Goal: Transaction & Acquisition: Subscribe to service/newsletter

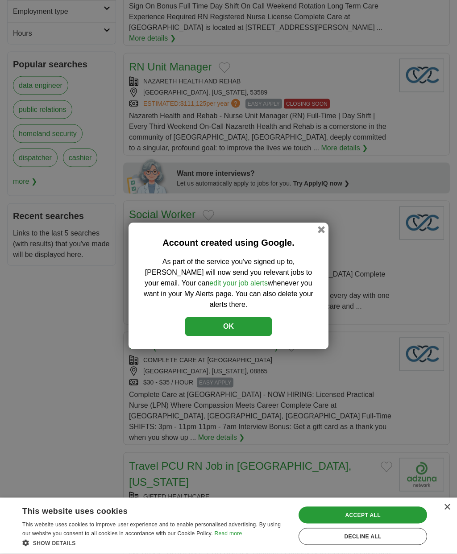
scroll to position [346, 0]
click at [206, 325] on button "OK" at bounding box center [228, 326] width 87 height 19
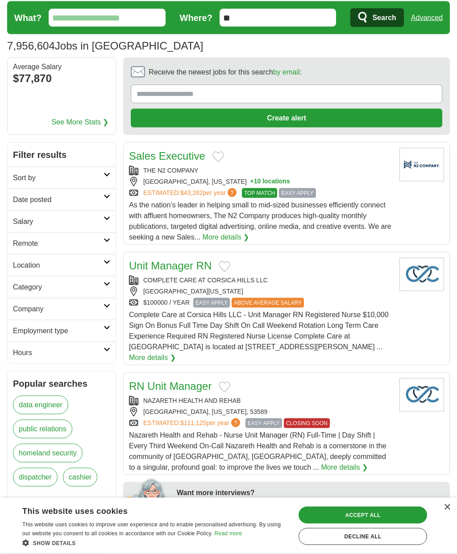
scroll to position [0, 0]
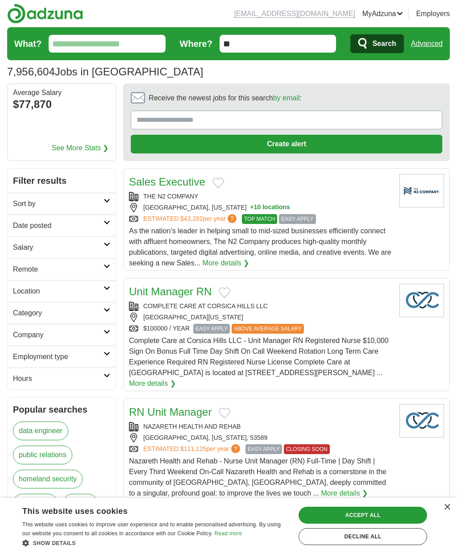
click at [141, 124] on input "Receive the newest jobs for this search by email :" at bounding box center [287, 120] width 312 height 19
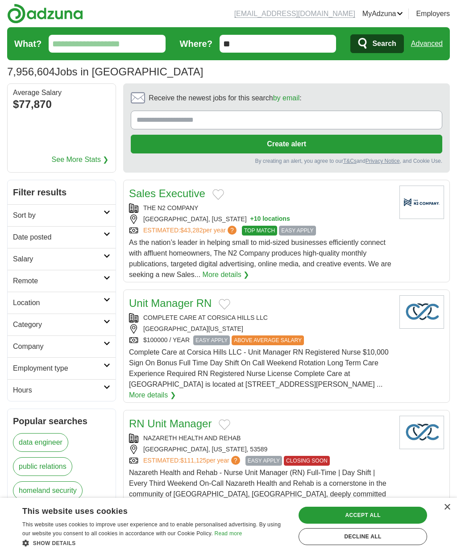
type input "**********"
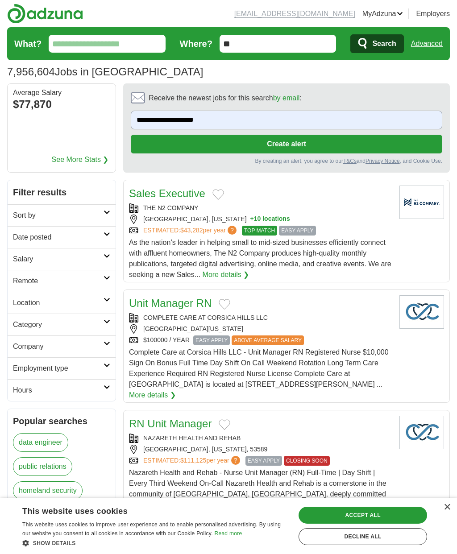
click at [181, 148] on button "Create alert" at bounding box center [287, 144] width 312 height 19
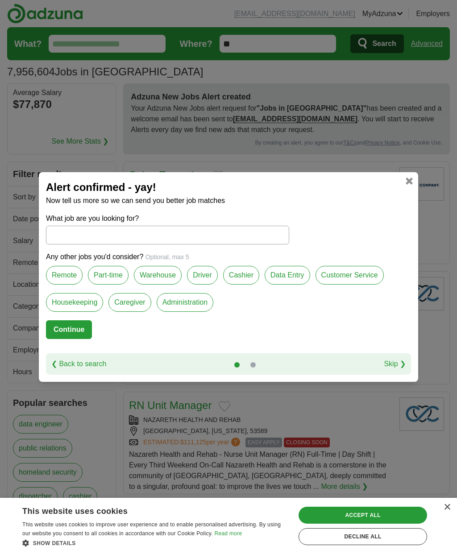
click at [71, 241] on input "What job are you looking for?" at bounding box center [167, 235] width 243 height 19
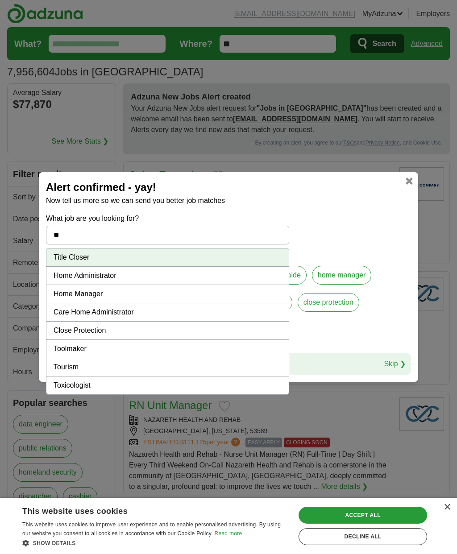
type input "*"
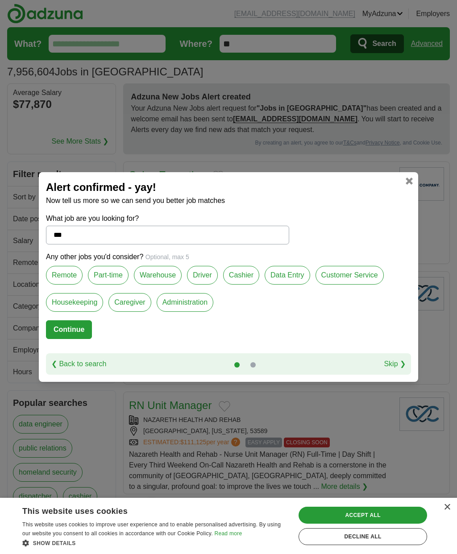
type input "***"
click at [67, 275] on label "Remote" at bounding box center [64, 275] width 37 height 19
click at [108, 270] on label "Part-time" at bounding box center [108, 275] width 41 height 19
click at [341, 282] on label "Customer Service" at bounding box center [350, 275] width 68 height 19
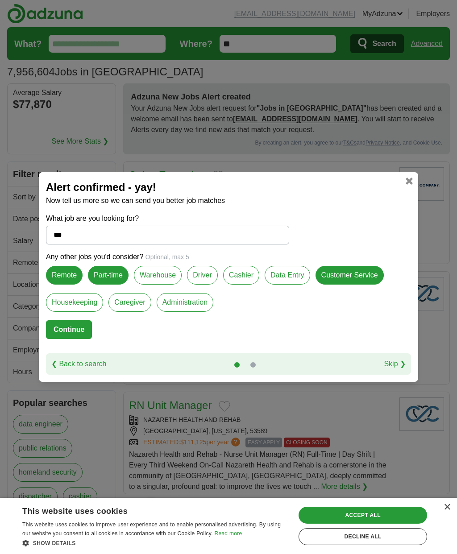
click at [175, 302] on label "Administration" at bounding box center [185, 302] width 57 height 19
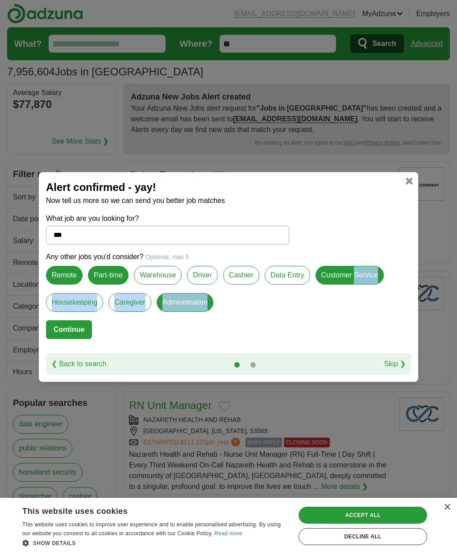
click at [17, 329] on div "Alert confirmed - yay! Now tell us more so we can send you better job matches W…" at bounding box center [228, 277] width 457 height 554
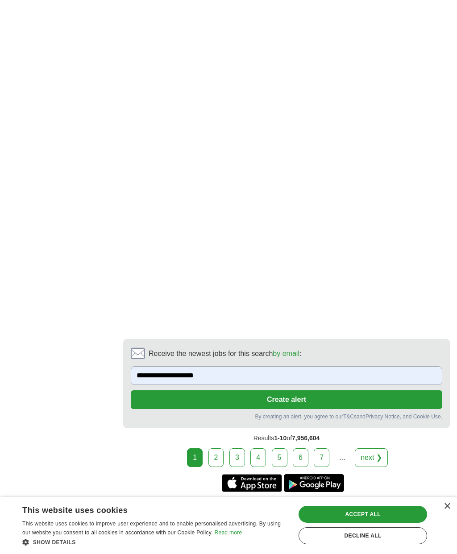
scroll to position [1566, 0]
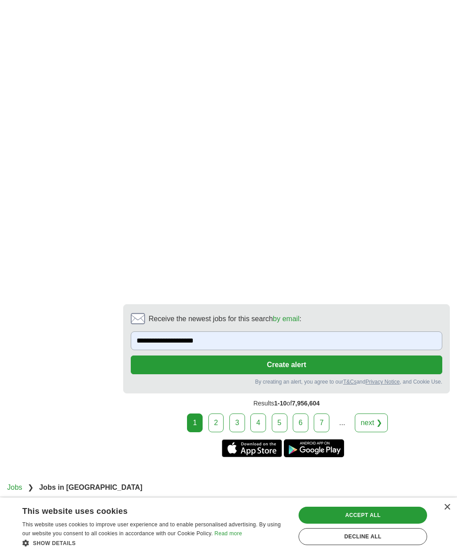
click at [219, 414] on link "2" at bounding box center [216, 423] width 16 height 19
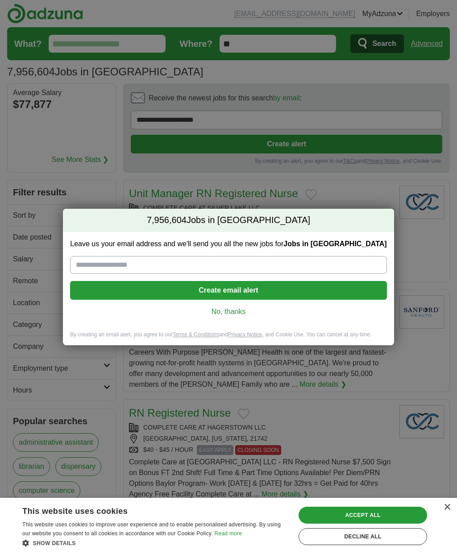
click at [230, 316] on link "No, thanks" at bounding box center [228, 312] width 302 height 10
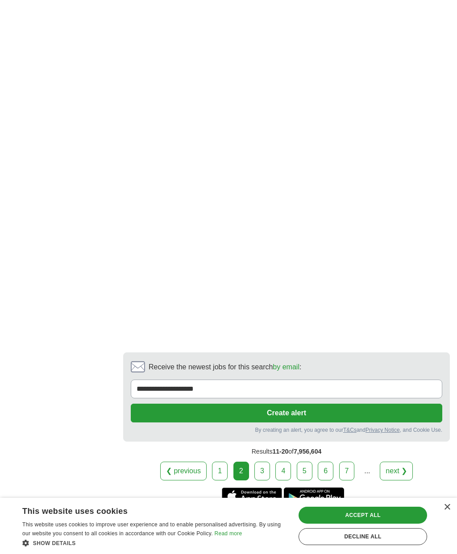
scroll to position [1537, 0]
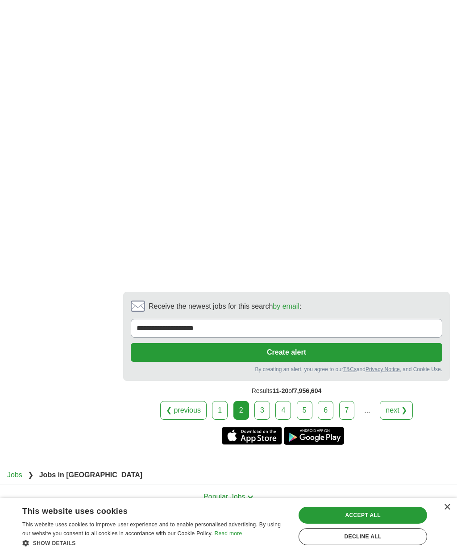
click at [259, 403] on link "3" at bounding box center [262, 410] width 16 height 19
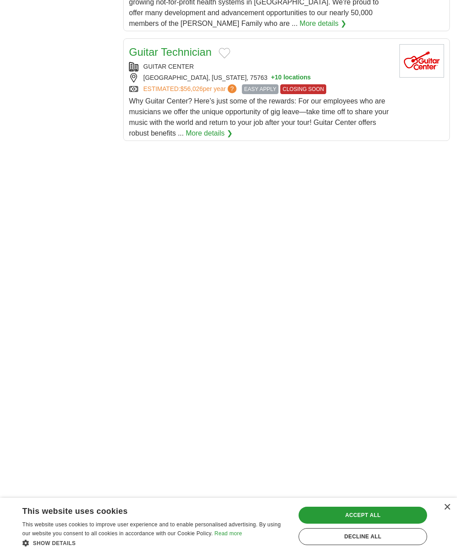
scroll to position [1259, 0]
click at [207, 136] on link "More details ❯" at bounding box center [209, 134] width 47 height 11
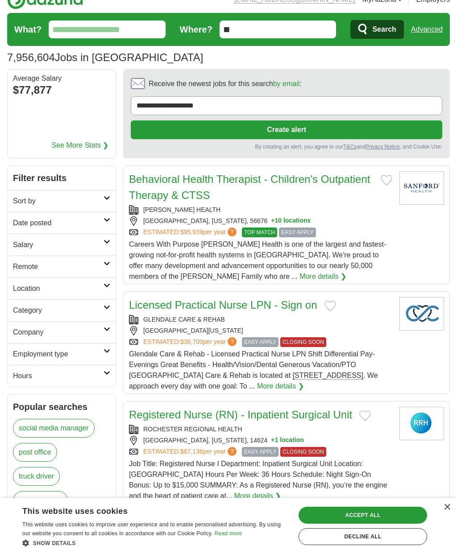
scroll to position [0, 0]
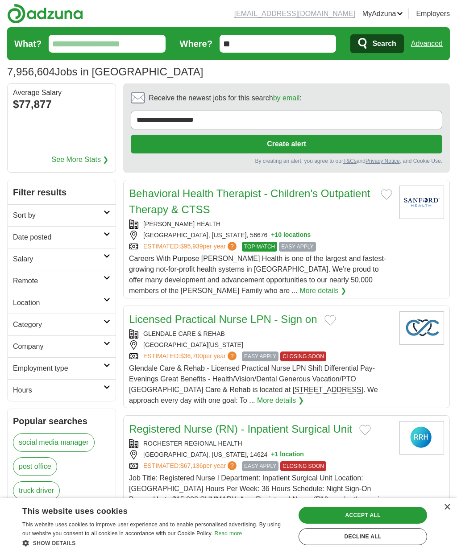
click at [72, 42] on input "What?" at bounding box center [107, 44] width 117 height 18
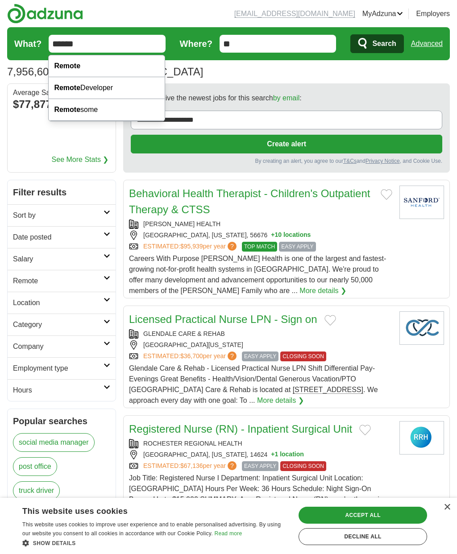
type input "******"
click at [71, 65] on strong "Remote" at bounding box center [67, 66] width 26 height 8
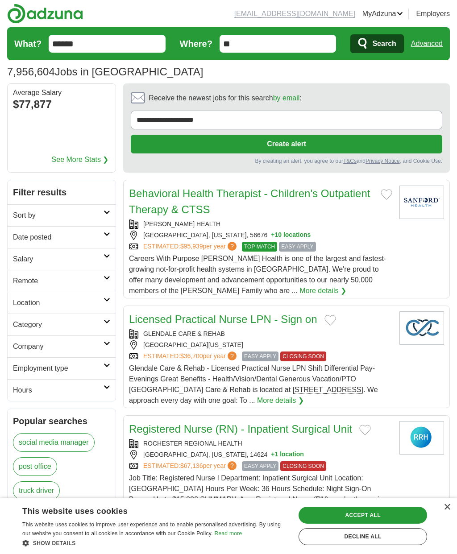
click at [247, 43] on input "**" at bounding box center [278, 44] width 117 height 18
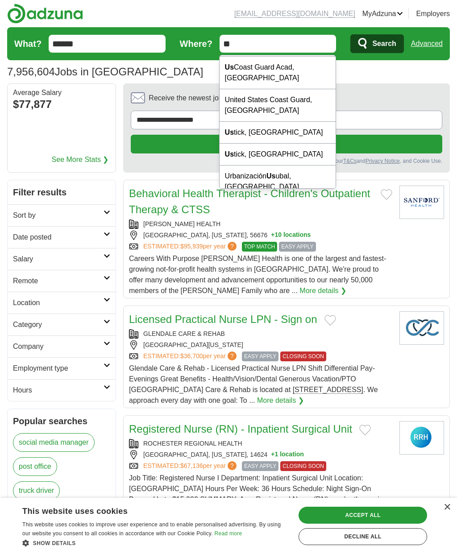
scroll to position [20, 0]
type input "*"
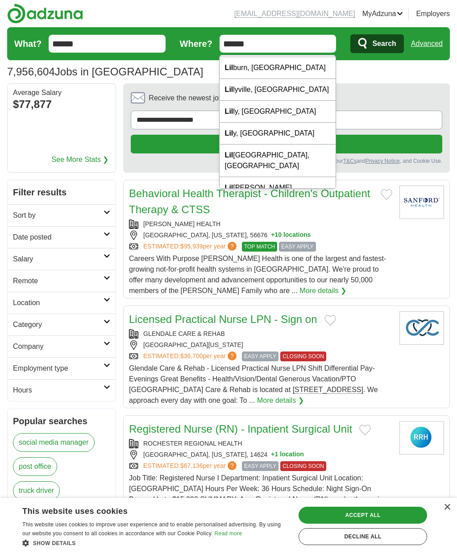
scroll to position [0, 0]
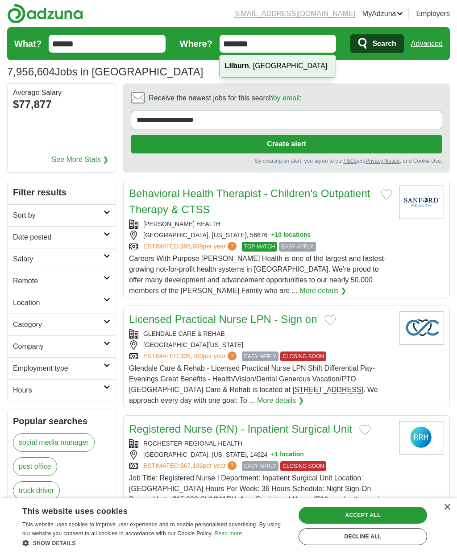
click at [261, 69] on div "Lilburn , GA" at bounding box center [278, 66] width 116 height 22
type input "**********"
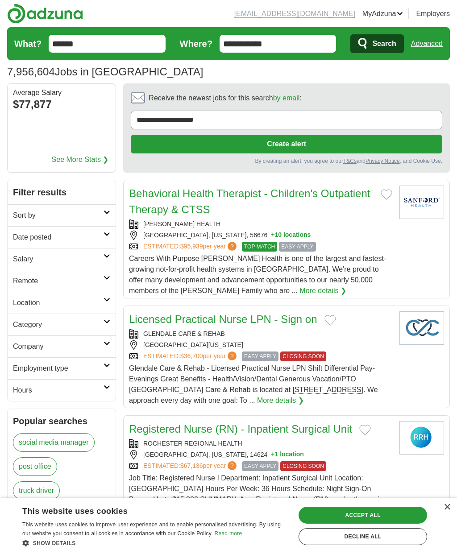
click at [386, 40] on span "Search" at bounding box center [384, 44] width 24 height 18
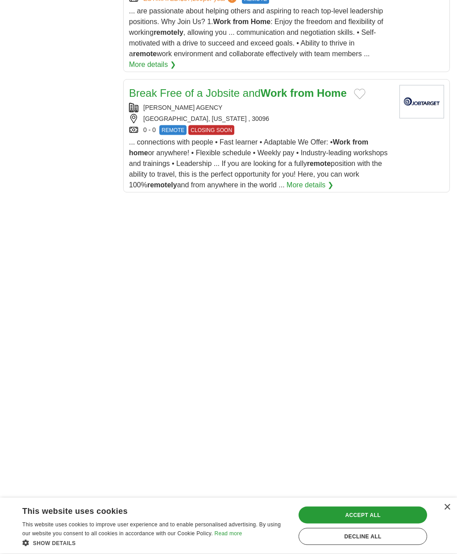
scroll to position [1307, 0]
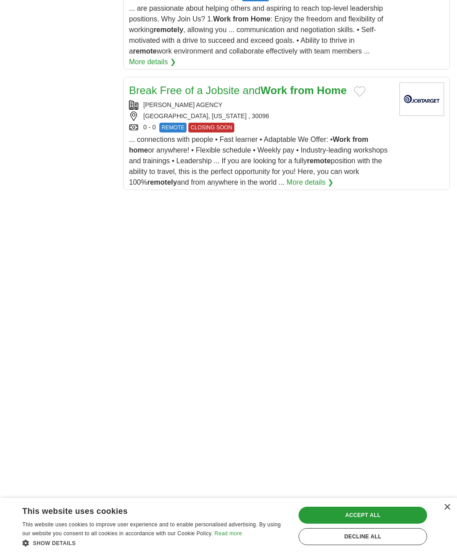
click at [324, 524] on div "Accept all" at bounding box center [363, 515] width 129 height 17
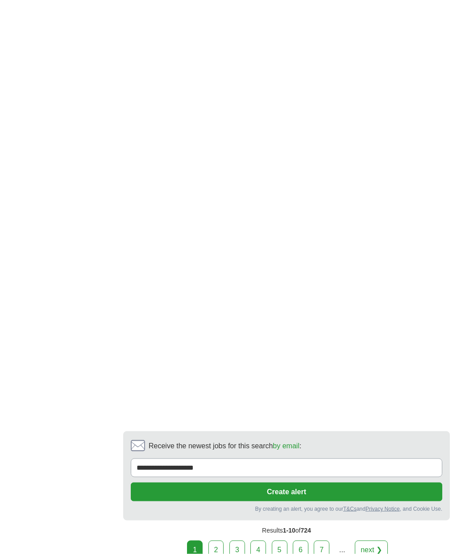
scroll to position [1503, 0]
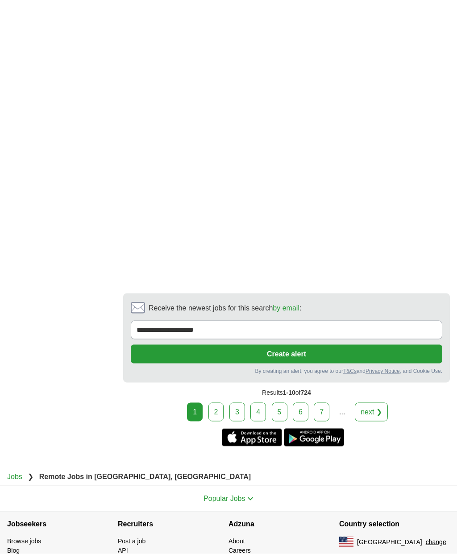
scroll to position [1645, 0]
